Goal: Information Seeking & Learning: Learn about a topic

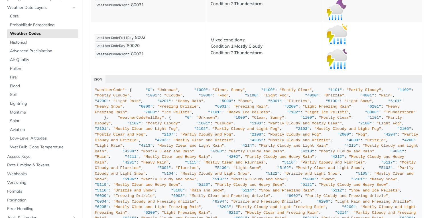
scroll to position [4104, 0]
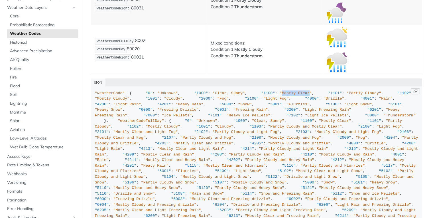
drag, startPoint x: 130, startPoint y: 111, endPoint x: 158, endPoint y: 109, distance: 28.8
click at [280, 95] on span ""Mostly Clear"" at bounding box center [296, 93] width 32 height 4
copy span "Mostly Clear"
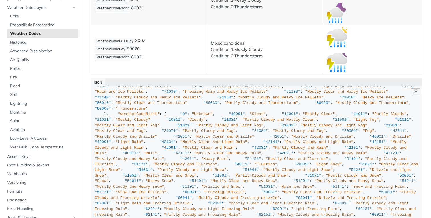
scroll to position [1225, 0]
drag, startPoint x: 133, startPoint y: 123, endPoint x: 163, endPoint y: 123, distance: 29.9
click at [372, 116] on span ""Partly Cloudy"" at bounding box center [389, 114] width 35 height 4
copy span "Partly Cloudy"
drag, startPoint x: 132, startPoint y: 129, endPoint x: 162, endPoint y: 129, distance: 29.6
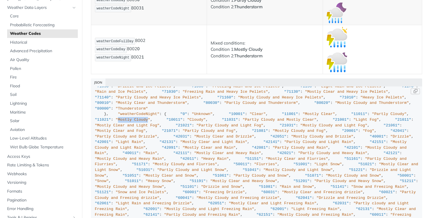
click at [150, 122] on span ""Mostly Cloudy"" at bounding box center [132, 119] width 35 height 4
copy span "Mostly Cloudy"
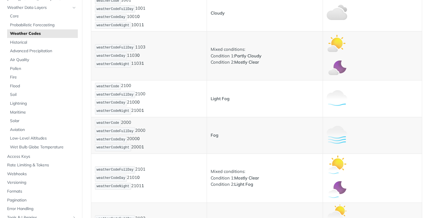
scroll to position [370, 0]
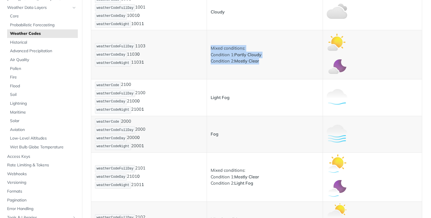
drag, startPoint x: 209, startPoint y: 47, endPoint x: 261, endPoint y: 61, distance: 54.1
click at [261, 61] on p "Mixed conditions: Condition 1: Partly Cloudy Condition 2: Mostly Clear" at bounding box center [265, 54] width 108 height 19
copy p "Mixed conditions: Condition 1: Partly Cloudy Condition 2: Mostly Clear"
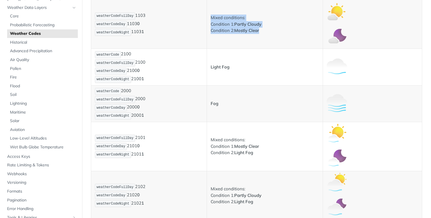
scroll to position [395, 0]
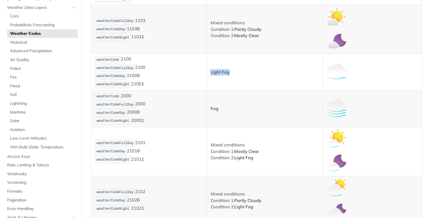
drag, startPoint x: 237, startPoint y: 69, endPoint x: 207, endPoint y: 70, distance: 29.3
click at [207, 70] on td "Light Fog" at bounding box center [265, 72] width 116 height 36
copy strong "Light Fog"
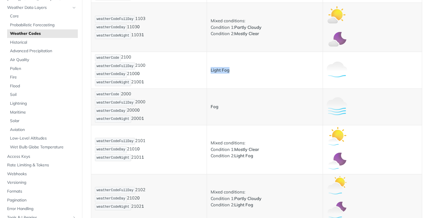
scroll to position [389, 0]
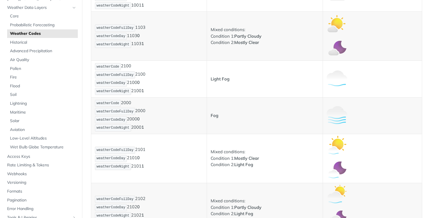
click at [257, 171] on td "Mixed conditions: Condition 1: Mostly Clear Condition 2: Light Fog" at bounding box center [265, 158] width 116 height 49
drag, startPoint x: 234, startPoint y: 158, endPoint x: 266, endPoint y: 156, distance: 31.7
click at [266, 156] on p "Mixed conditions: Condition 1: Mostly Clear Condition 2: Light Fog" at bounding box center [265, 157] width 108 height 19
copy strong "Mostly Clear"
drag, startPoint x: 260, startPoint y: 155, endPoint x: 261, endPoint y: 168, distance: 12.6
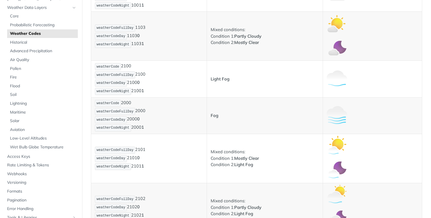
click at [260, 155] on p "Mixed conditions: Condition 1: Mostly Clear Condition 2: Light Fog" at bounding box center [265, 157] width 108 height 19
drag, startPoint x: 258, startPoint y: 166, endPoint x: 209, endPoint y: 150, distance: 50.8
click at [211, 150] on p "Mixed conditions: Condition 1: Mostly Clear Condition 2: Light Fog" at bounding box center [265, 157] width 108 height 19
copy p "Mixed conditions: Condition 1: Mostly Clear Condition 2: Light Fog"
click at [235, 158] on strong "Mostly Clear" at bounding box center [246, 157] width 25 height 5
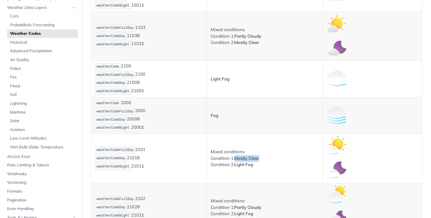
drag, startPoint x: 234, startPoint y: 158, endPoint x: 274, endPoint y: 159, distance: 39.6
click at [274, 159] on p "Mixed conditions: Condition 1: Mostly Clear Condition 2: Light Fog" at bounding box center [265, 157] width 108 height 19
drag, startPoint x: 234, startPoint y: 165, endPoint x: 254, endPoint y: 165, distance: 20.5
click at [254, 165] on p "Mixed conditions: Condition 1: Mostly Clear Condition 2: Light Fog" at bounding box center [265, 157] width 108 height 19
copy strong "Light Fog"
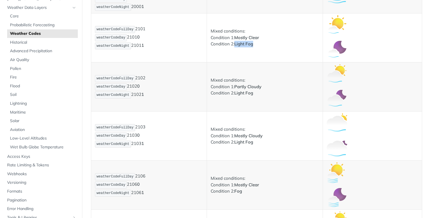
scroll to position [511, 0]
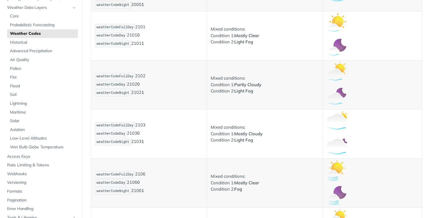
click at [293, 125] on p "Mixed conditions: Condition 1: Mostly Cloudy Condition 2: Light Fog" at bounding box center [265, 133] width 108 height 19
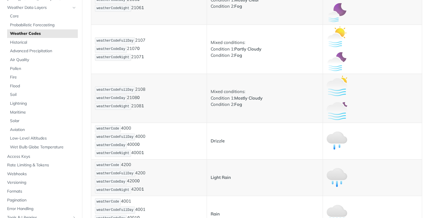
scroll to position [701, 0]
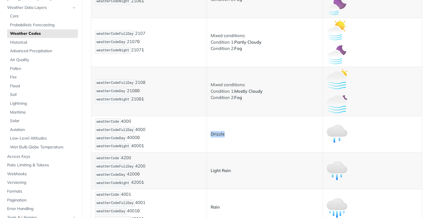
drag, startPoint x: 225, startPoint y: 135, endPoint x: 209, endPoint y: 134, distance: 16.0
click at [209, 134] on td "Drizzle" at bounding box center [265, 134] width 116 height 36
copy strong "Drizzle"
drag, startPoint x: 227, startPoint y: 169, endPoint x: 209, endPoint y: 169, distance: 17.7
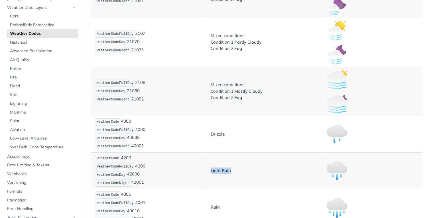
click at [211, 169] on p "Light Rain" at bounding box center [265, 170] width 108 height 7
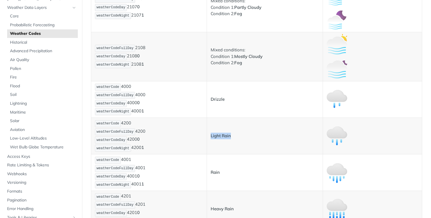
scroll to position [737, 0]
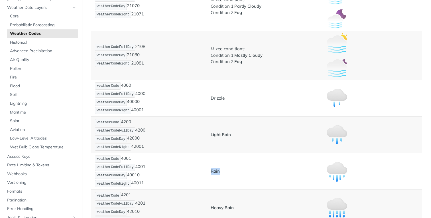
drag, startPoint x: 225, startPoint y: 174, endPoint x: 208, endPoint y: 170, distance: 17.5
click at [208, 170] on td "Rain" at bounding box center [265, 171] width 116 height 36
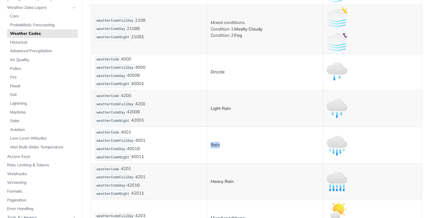
scroll to position [771, 0]
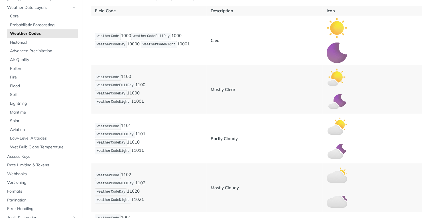
scroll to position [152, 0]
drag, startPoint x: 240, startPoint y: 139, endPoint x: 207, endPoint y: 139, distance: 32.8
click at [207, 139] on td "Partly Cloudy" at bounding box center [265, 138] width 116 height 49
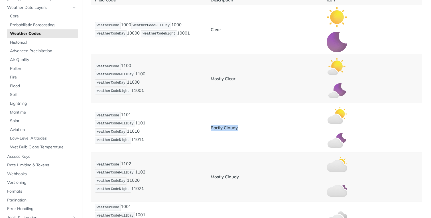
scroll to position [164, 0]
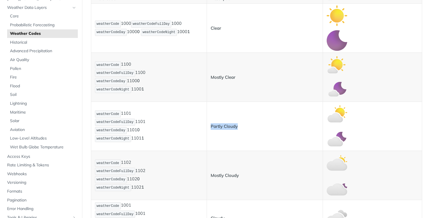
click at [240, 127] on p "Partly Cloudy" at bounding box center [265, 126] width 108 height 7
drag, startPoint x: 241, startPoint y: 125, endPoint x: 206, endPoint y: 124, distance: 35.1
click at [207, 124] on td "Partly Cloudy" at bounding box center [265, 126] width 116 height 49
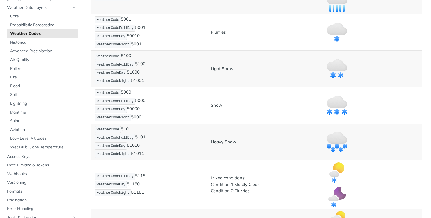
scroll to position [1515, 0]
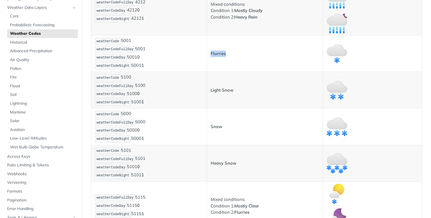
drag, startPoint x: 227, startPoint y: 54, endPoint x: 208, endPoint y: 53, distance: 18.8
click at [208, 53] on td "Flurries" at bounding box center [265, 53] width 116 height 36
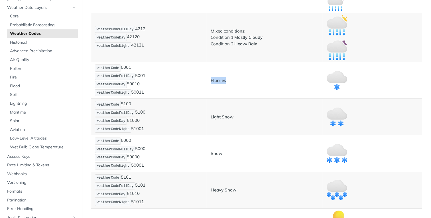
scroll to position [1487, 0]
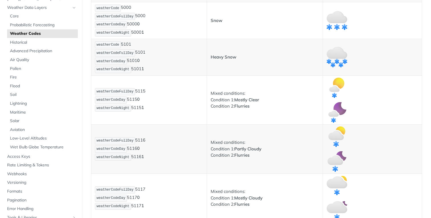
scroll to position [1621, 0]
